Goal: Navigation & Orientation: Find specific page/section

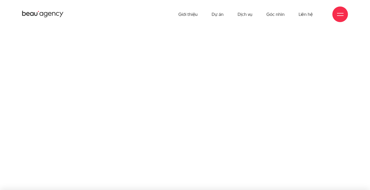
click at [339, 13] on div at bounding box center [340, 14] width 6 height 6
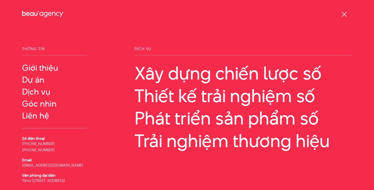
click at [338, 16] on div at bounding box center [345, 14] width 16 height 16
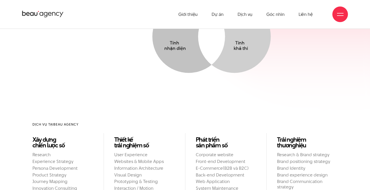
drag, startPoint x: 371, startPoint y: 96, endPoint x: 374, endPoint y: 47, distance: 48.7
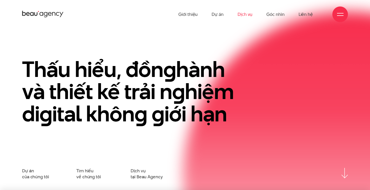
click at [249, 12] on link "Dịch vụ" at bounding box center [245, 14] width 15 height 29
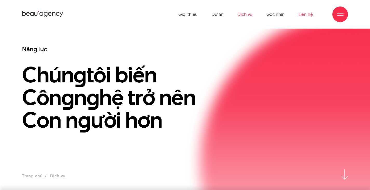
click at [304, 12] on link "Liên hệ" at bounding box center [306, 14] width 14 height 29
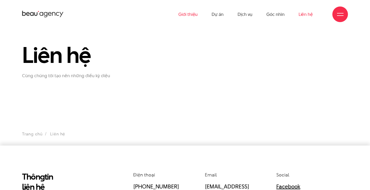
click at [193, 13] on link "Giới thiệu" at bounding box center [188, 14] width 19 height 29
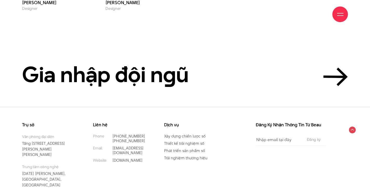
scroll to position [1794, 0]
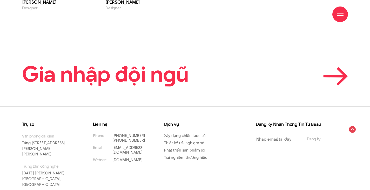
click at [179, 63] on h2 "Gia nhập đội n g ũ" at bounding box center [105, 73] width 167 height 23
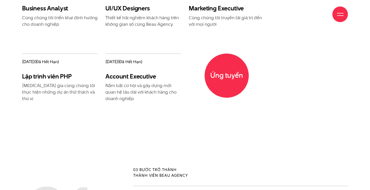
scroll to position [684, 0]
click at [227, 87] on span "Ứng tuyển" at bounding box center [227, 75] width 47 height 47
click at [277, 97] on div "[DATE] (đang tuyển) Business Analyst Cùng chúng tôi triển khai định hướng cho d…" at bounding box center [185, 56] width 334 height 142
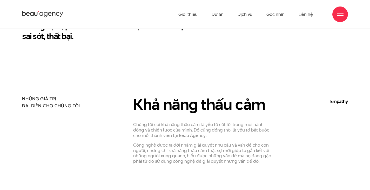
scroll to position [171, 0]
